Goal: Complete application form: Complete application form

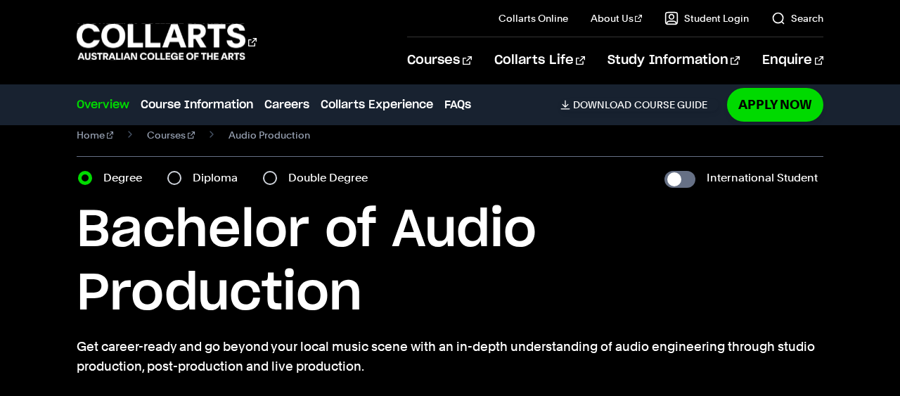
scroll to position [21, 0]
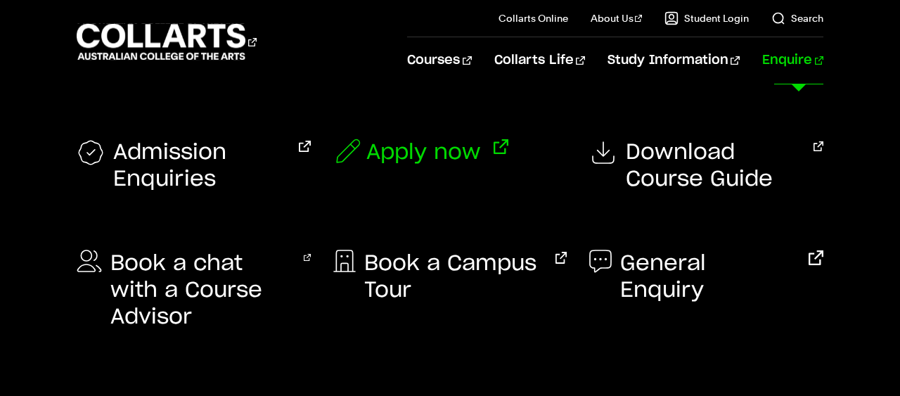
click at [397, 153] on span "Apply now" at bounding box center [423, 152] width 115 height 27
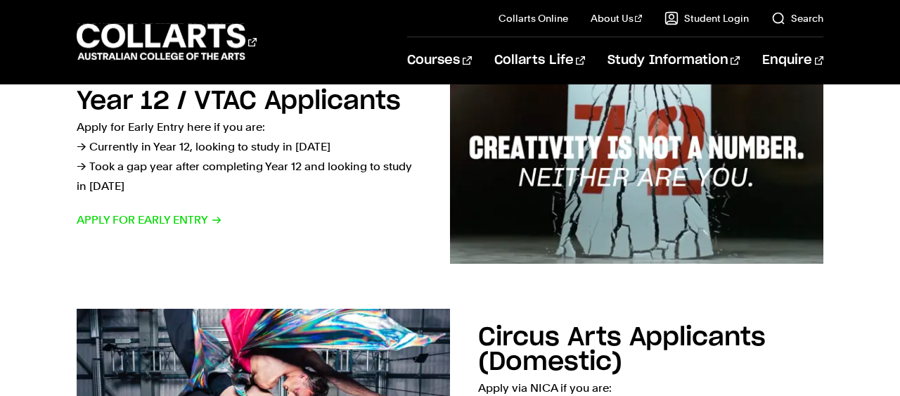
scroll to position [504, 0]
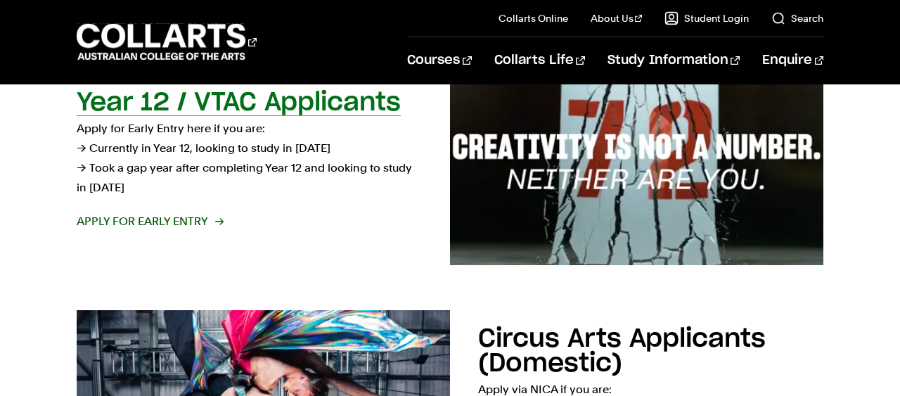
click at [204, 227] on span "Apply for Early Entry" at bounding box center [150, 222] width 146 height 20
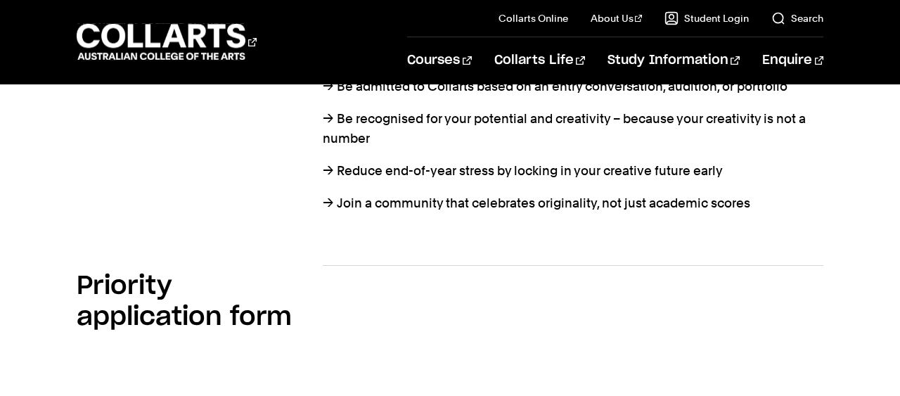
scroll to position [816, 0]
